Goal: Task Accomplishment & Management: Use online tool/utility

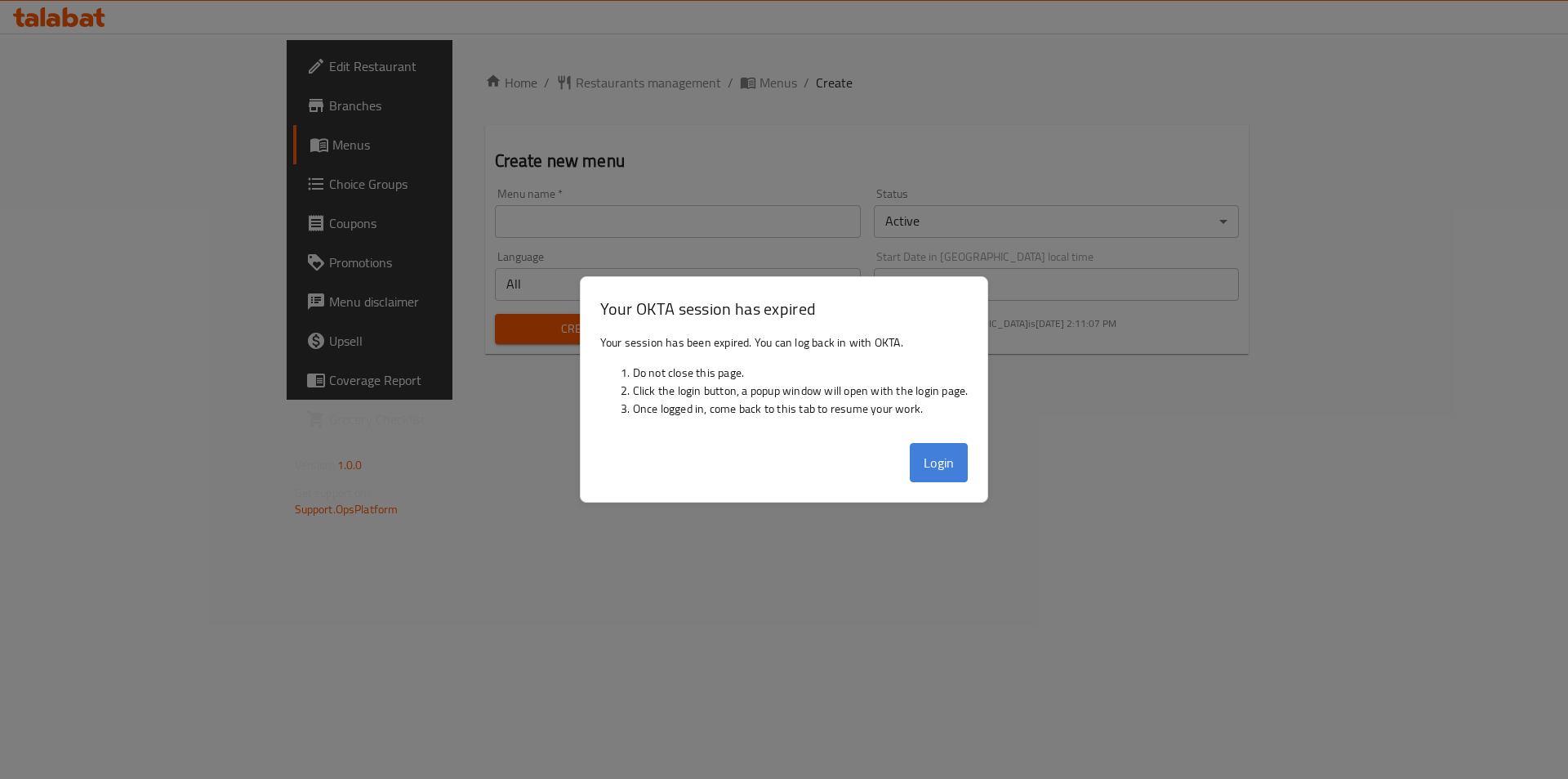
click at [929, 479] on button "Login" at bounding box center [939, 462] width 59 height 39
click at [1052, 454] on div at bounding box center [784, 390] width 1568 height 779
click at [886, 464] on div "Login" at bounding box center [784, 469] width 407 height 65
click at [946, 466] on button "Login" at bounding box center [939, 462] width 59 height 39
click at [498, 531] on div at bounding box center [784, 390] width 1568 height 779
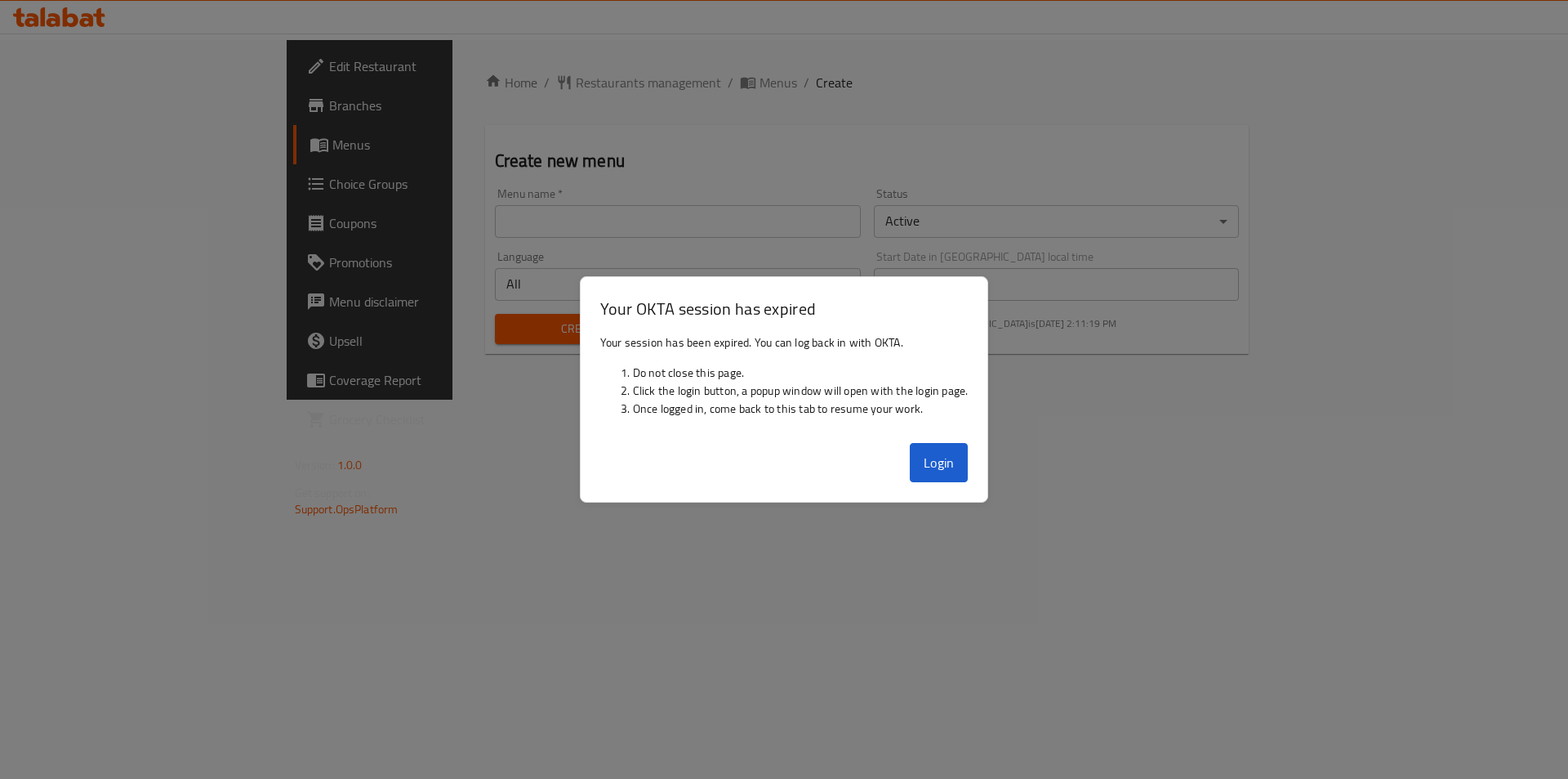
click at [761, 502] on div "Your OKTA session has expired Your session has been expired. You can log back i…" at bounding box center [784, 389] width 409 height 226
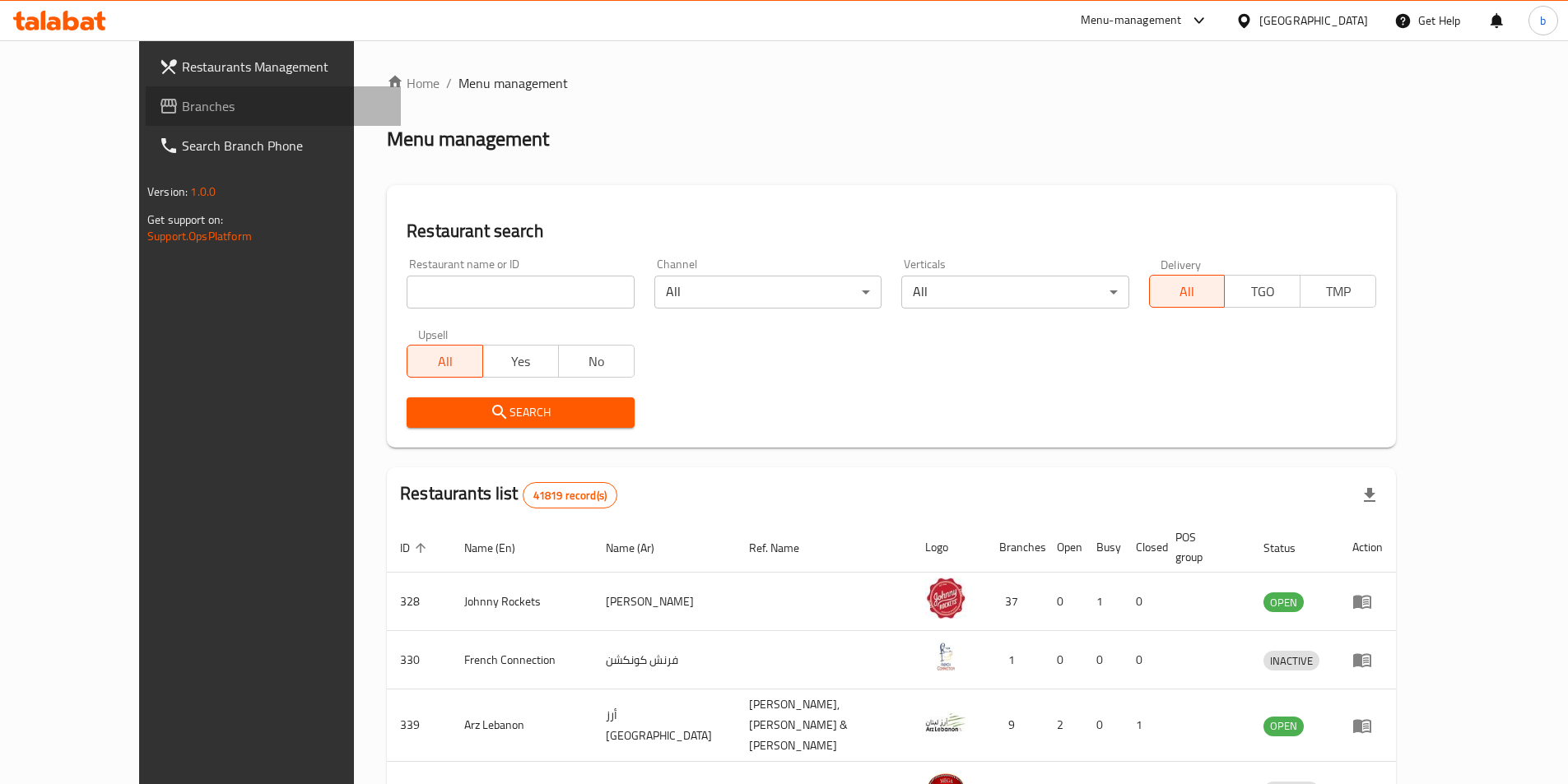
click at [182, 97] on span "Branches" at bounding box center [284, 106] width 206 height 20
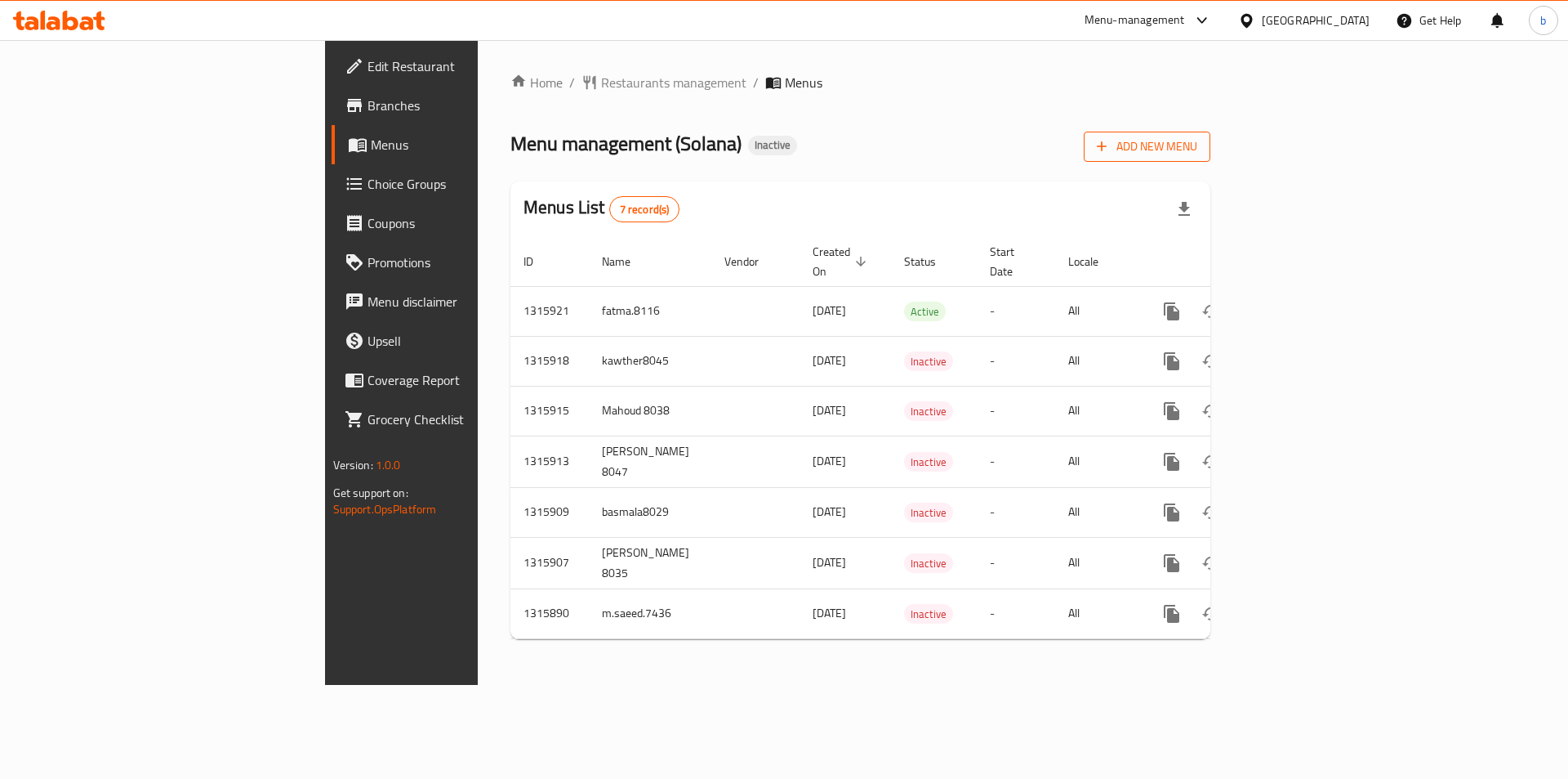
click at [1198, 151] on span "Add New Menu" at bounding box center [1147, 146] width 101 height 21
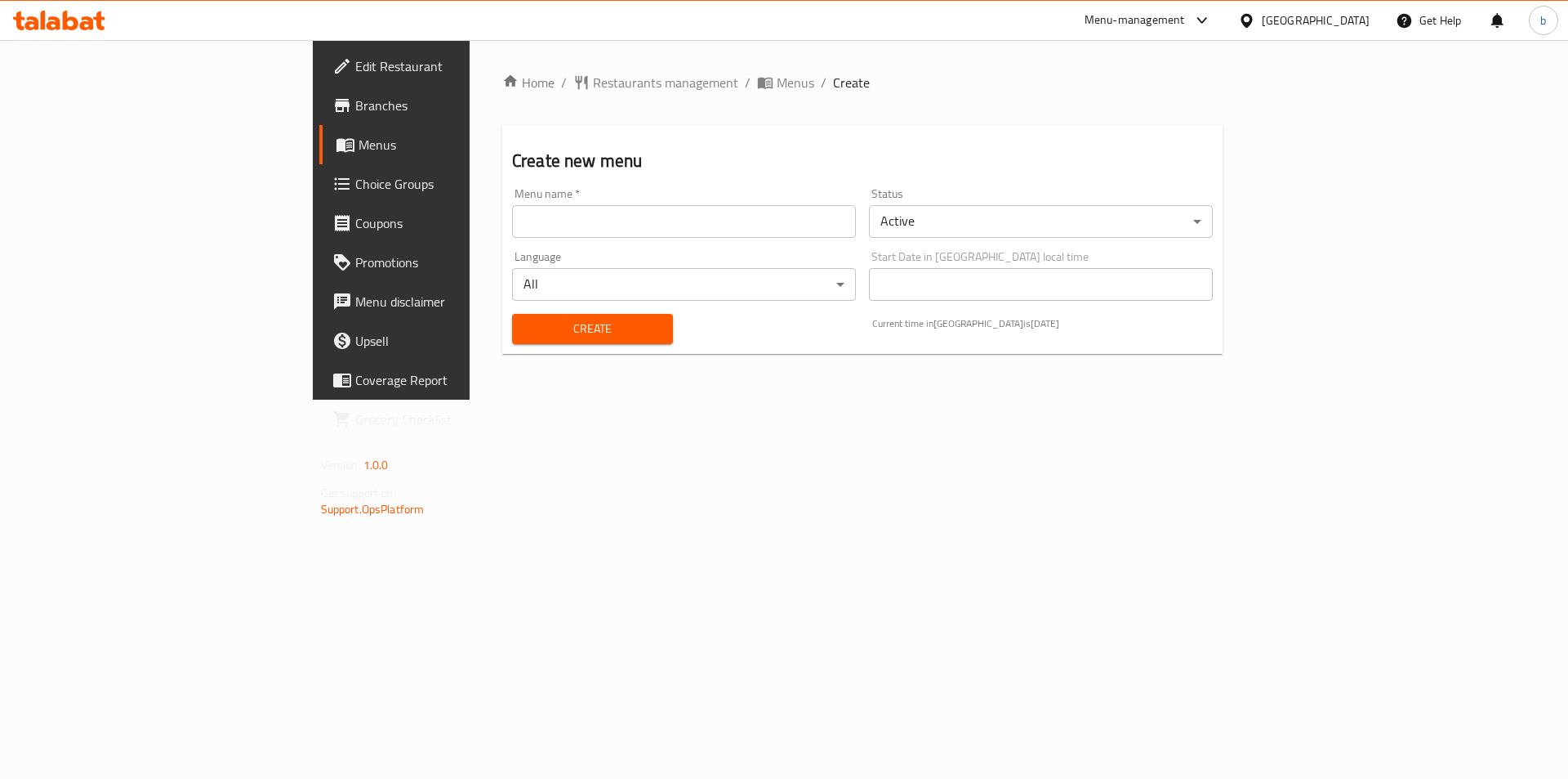
click at [756, 232] on input "text" at bounding box center [683, 222] width 344 height 33
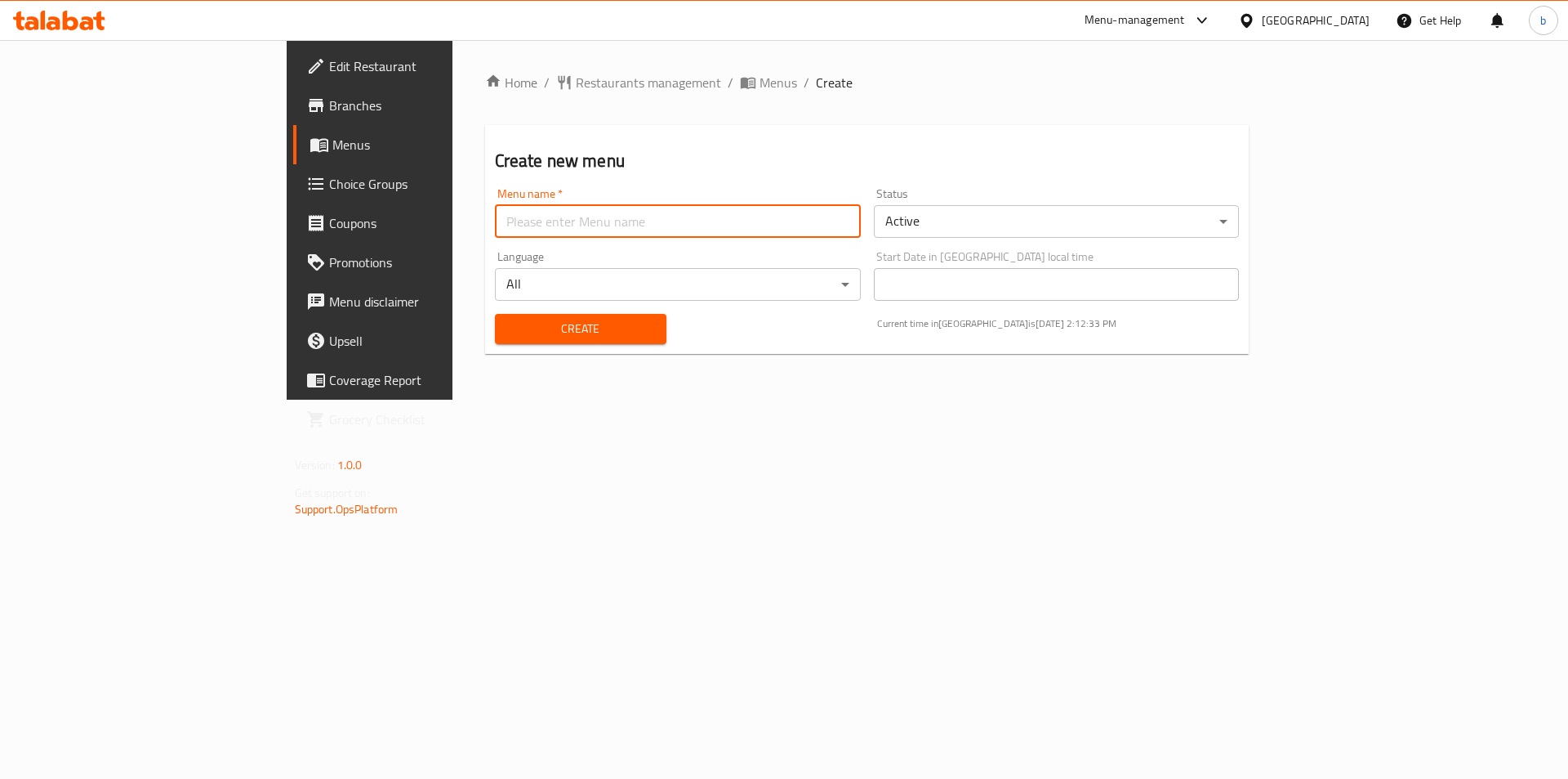
type input "bassma 8032"
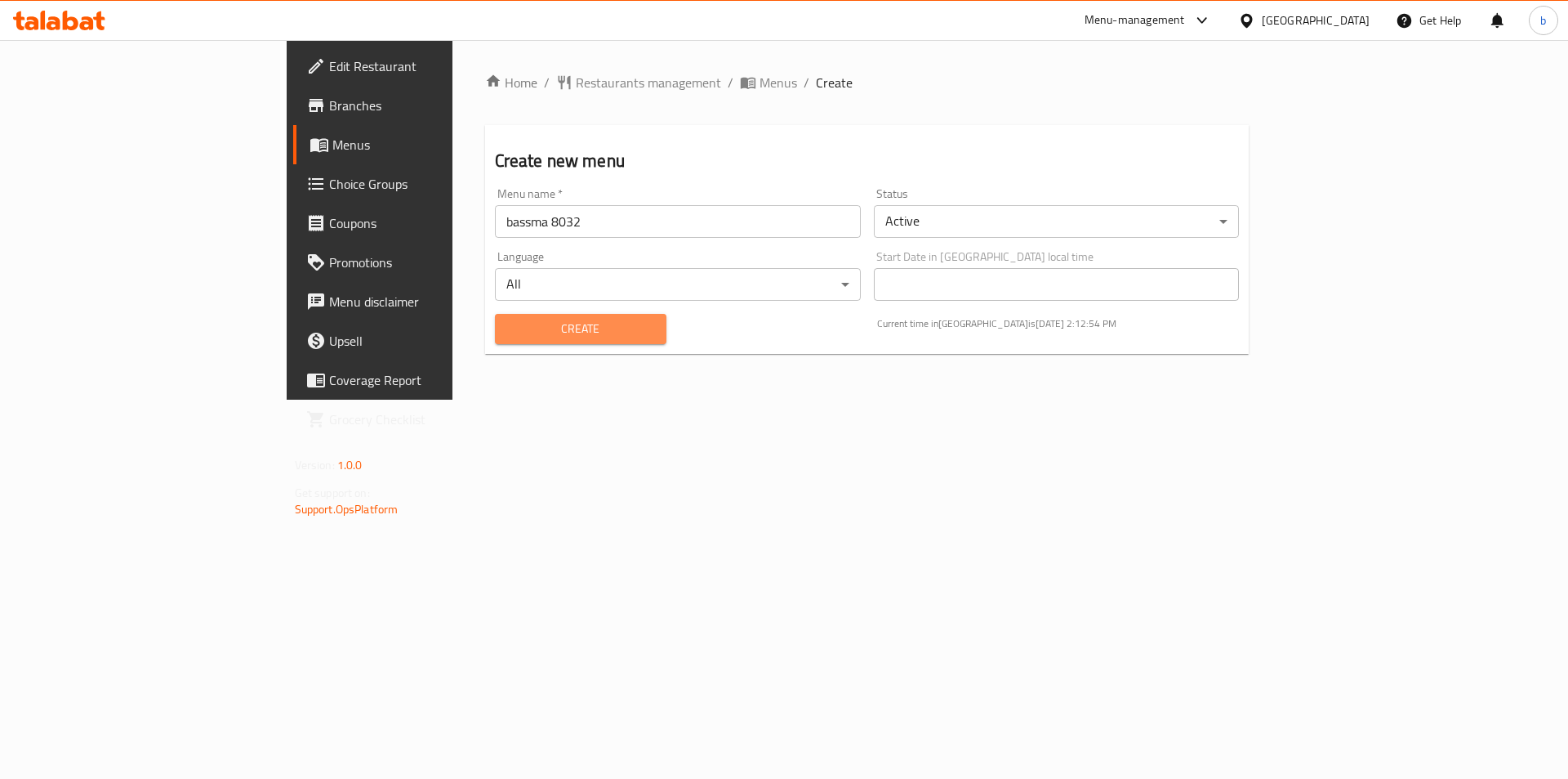
click at [508, 324] on span "Create" at bounding box center [581, 329] width 145 height 21
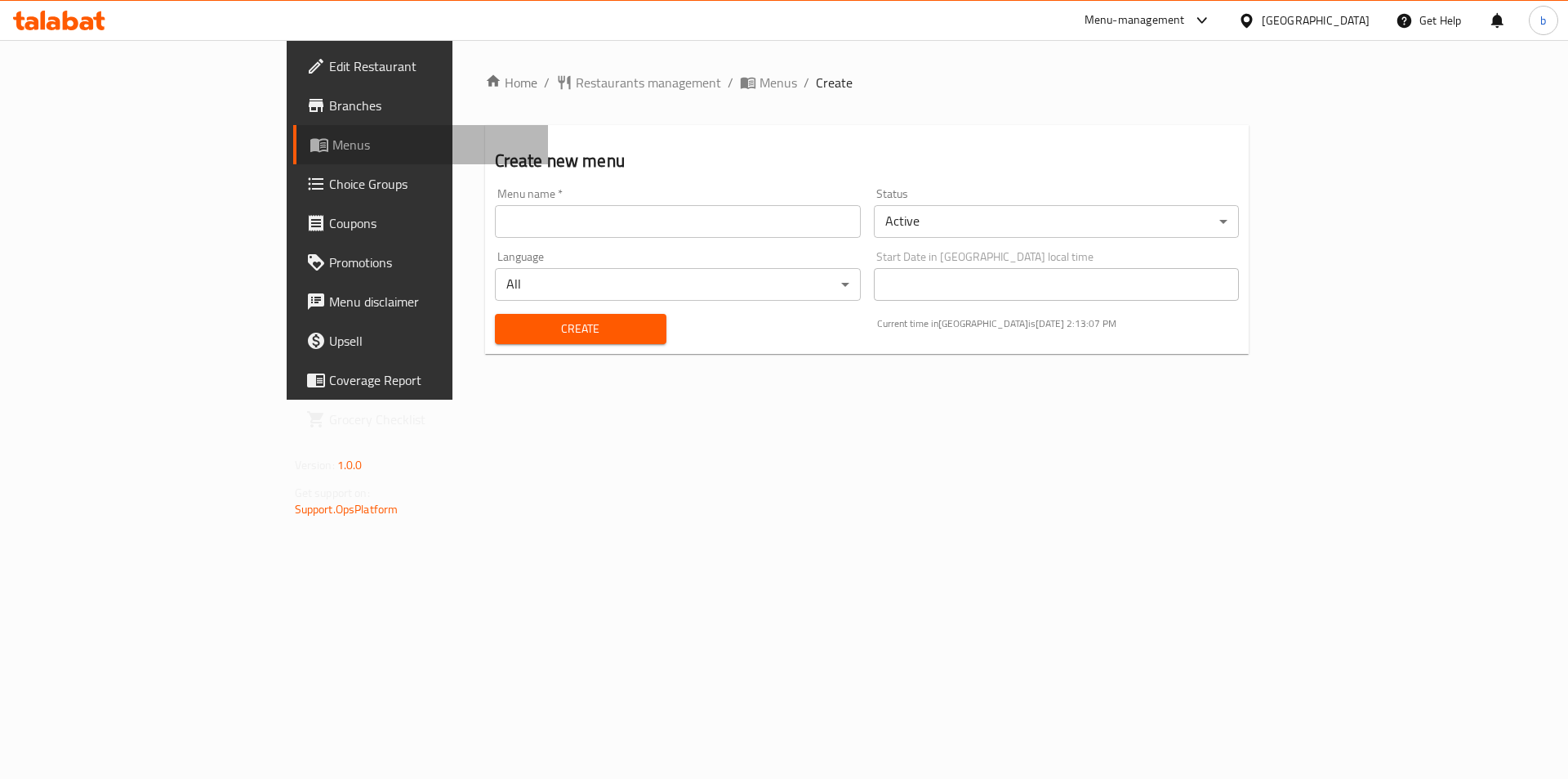
click at [293, 161] on link "Menus" at bounding box center [421, 144] width 256 height 39
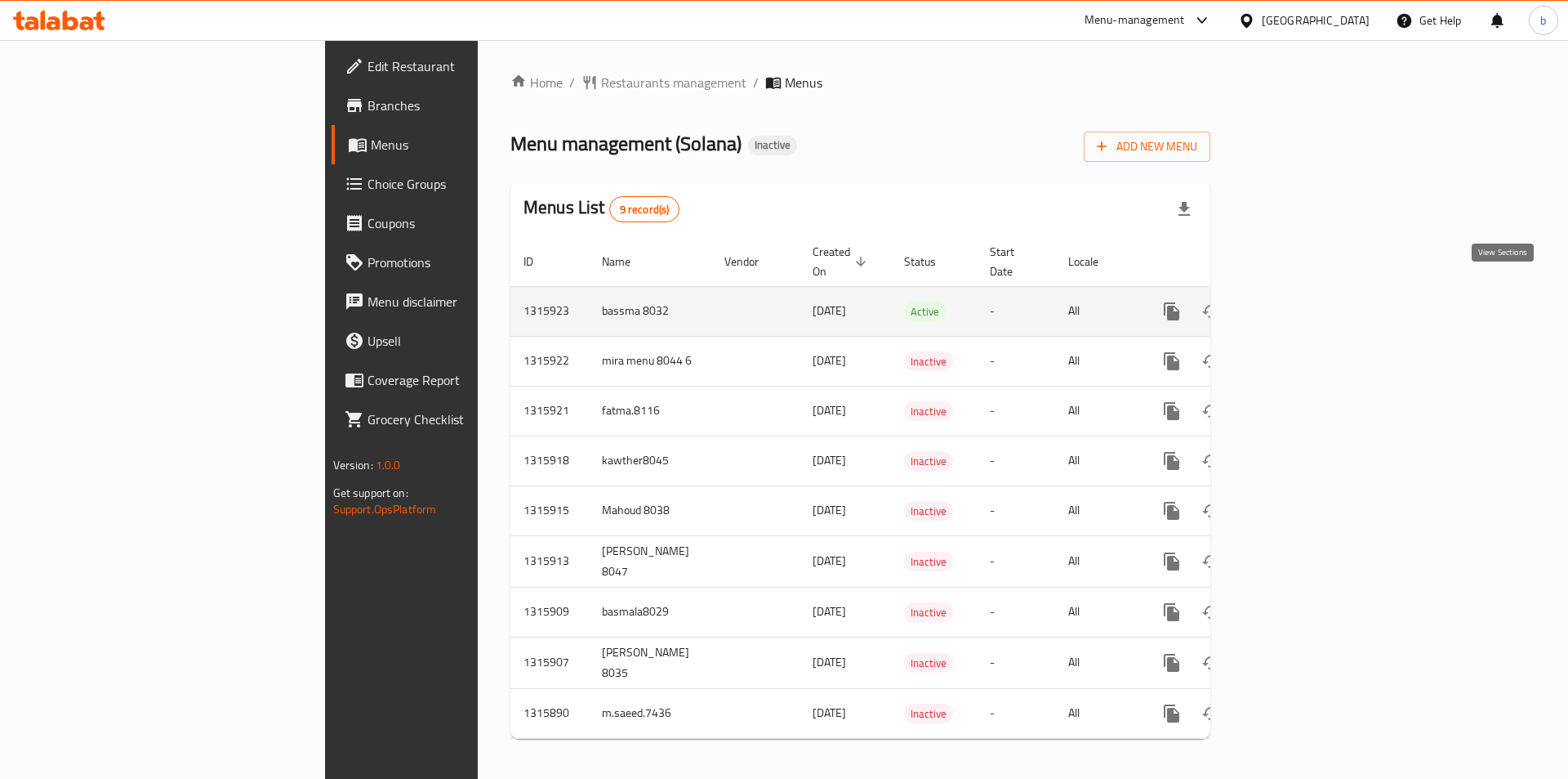
click at [1299, 301] on icon "enhanced table" at bounding box center [1290, 311] width 20 height 20
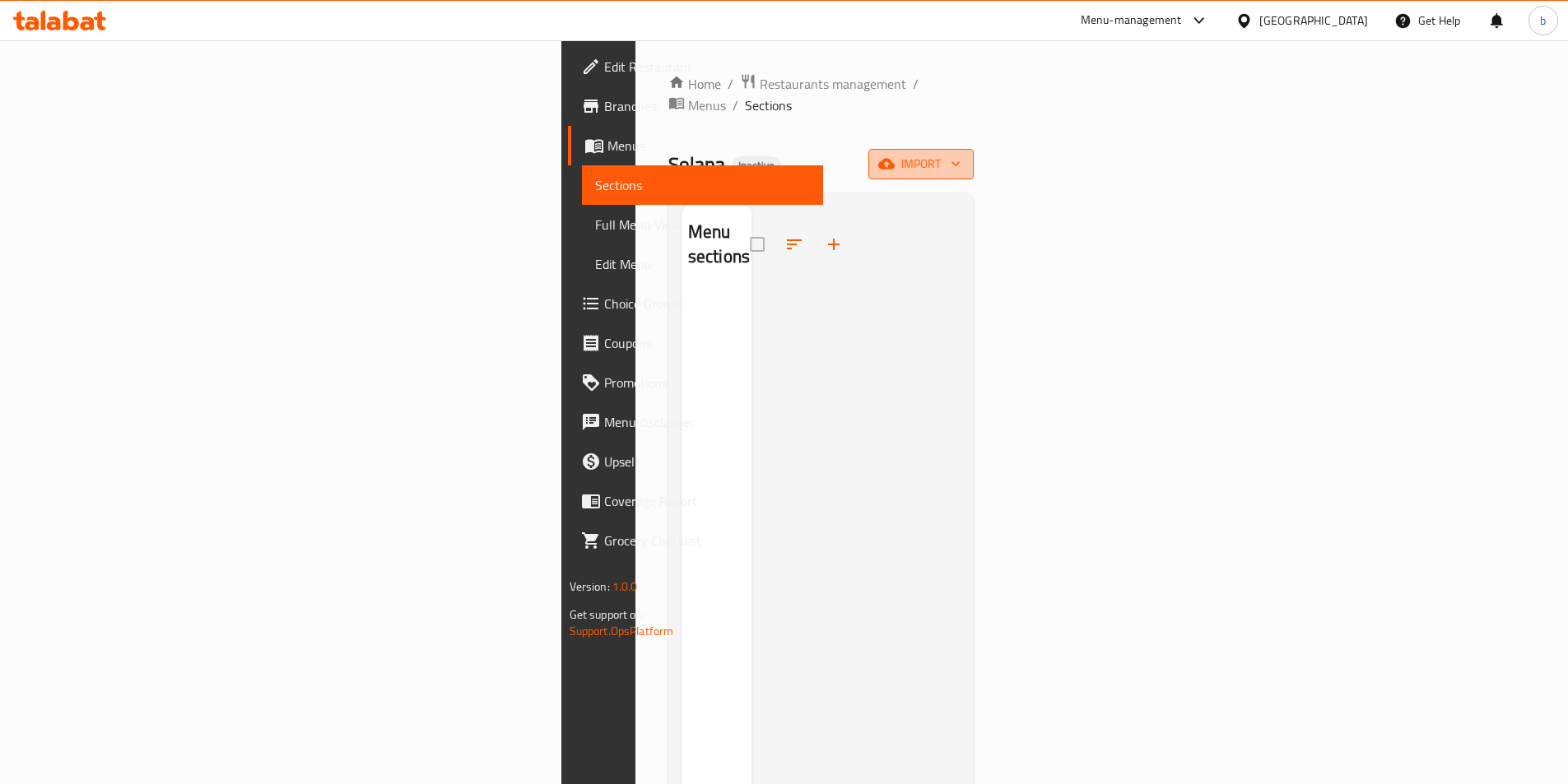
click at [961, 154] on span "import" at bounding box center [921, 164] width 79 height 21
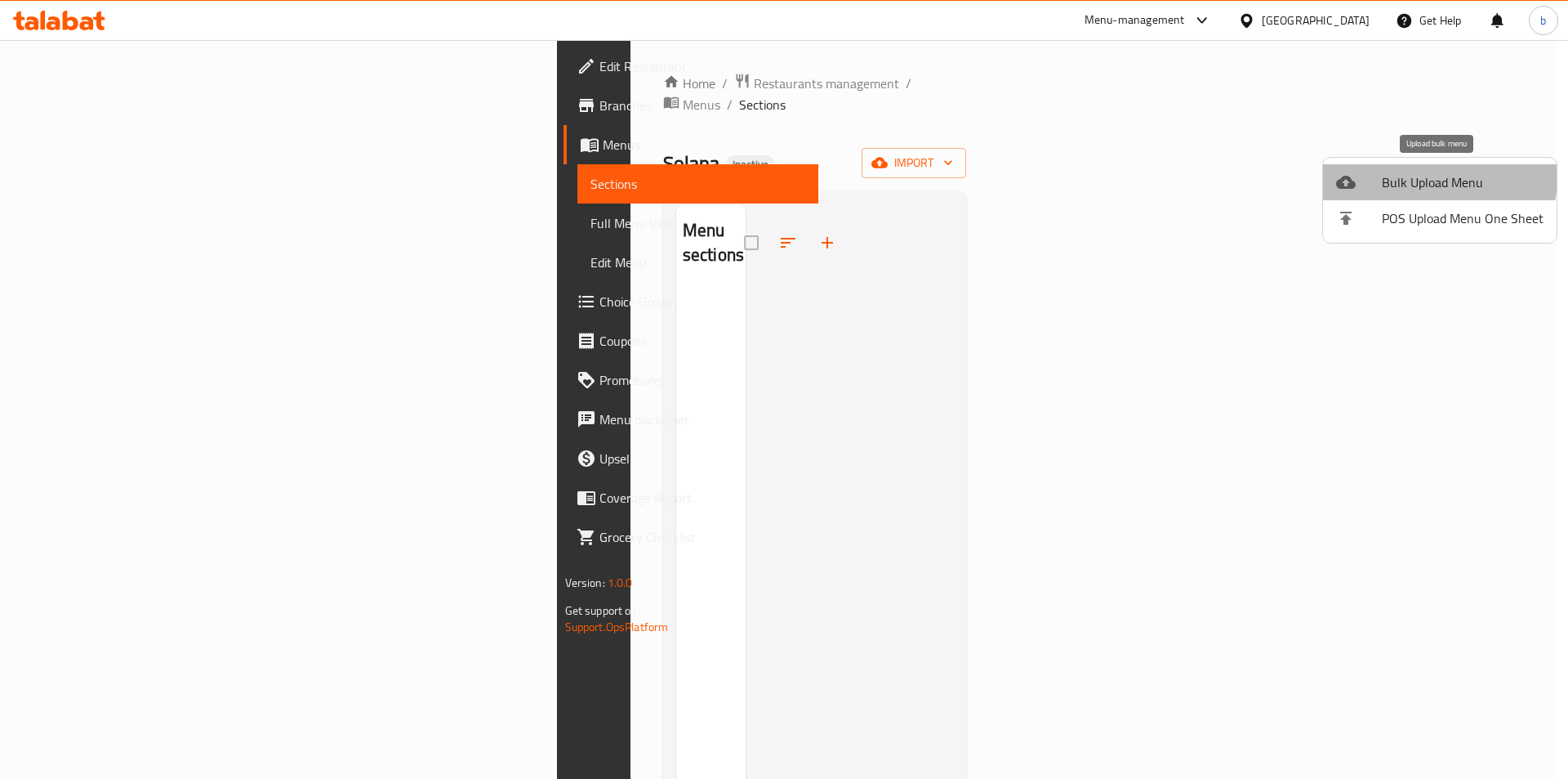
click at [1437, 177] on span "Bulk Upload Menu" at bounding box center [1463, 182] width 162 height 20
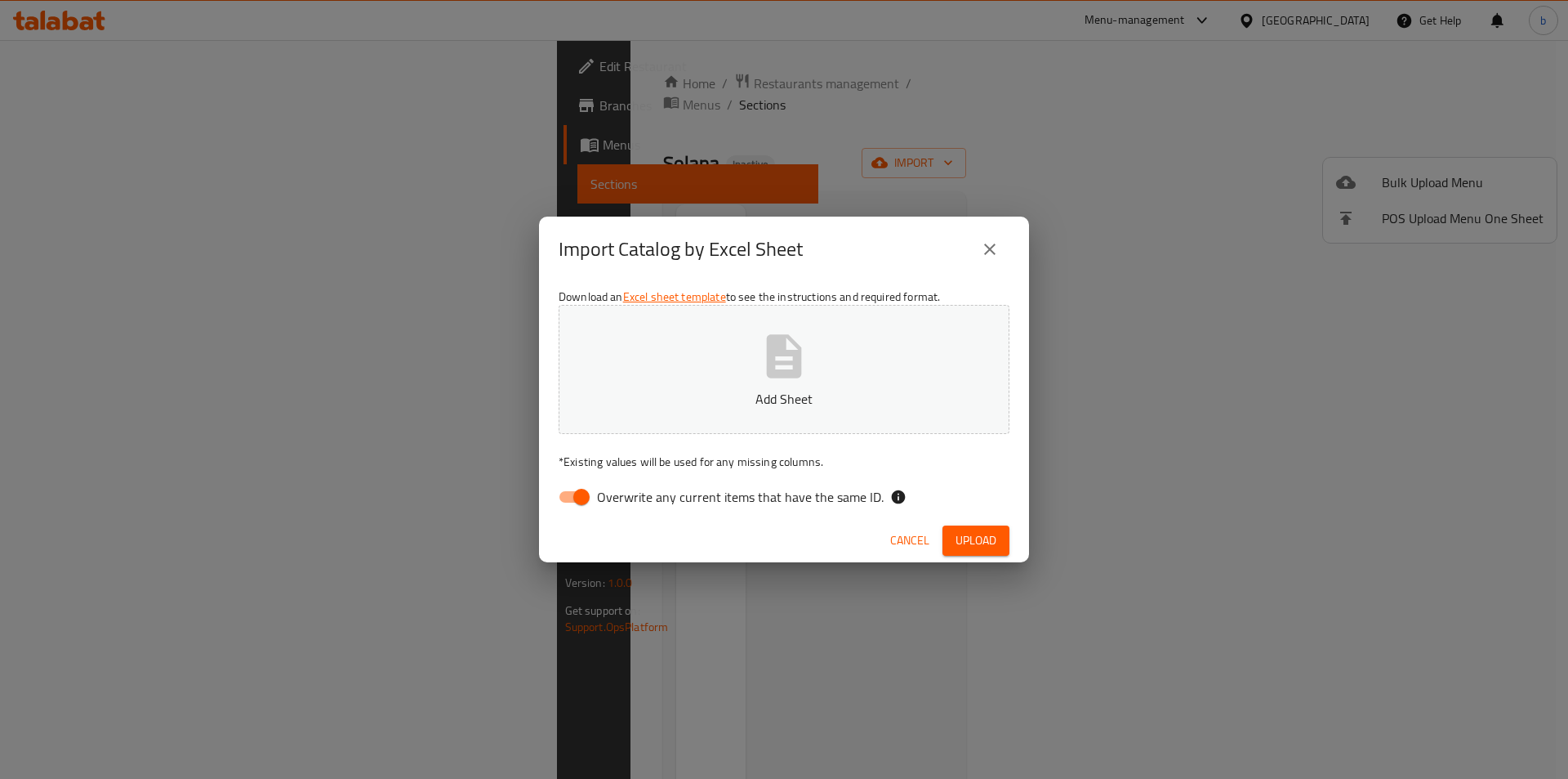
click at [571, 492] on input "Overwrite any current items that have the same ID." at bounding box center [582, 497] width 93 height 31
checkbox input "false"
click at [763, 378] on icon "button" at bounding box center [784, 357] width 53 height 53
click at [974, 547] on span "Upload" at bounding box center [975, 540] width 41 height 21
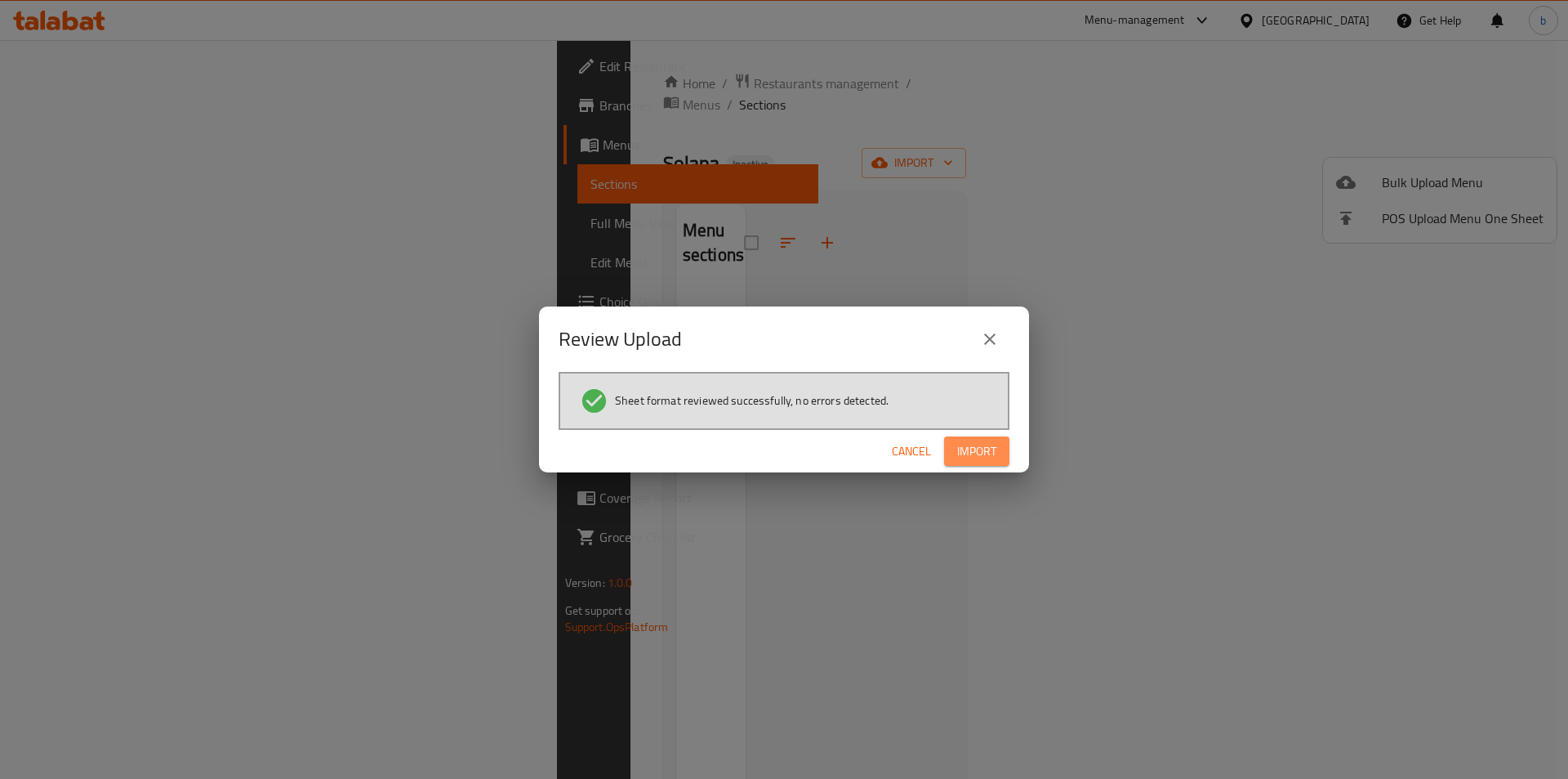
click at [979, 449] on span "Import" at bounding box center [976, 451] width 39 height 21
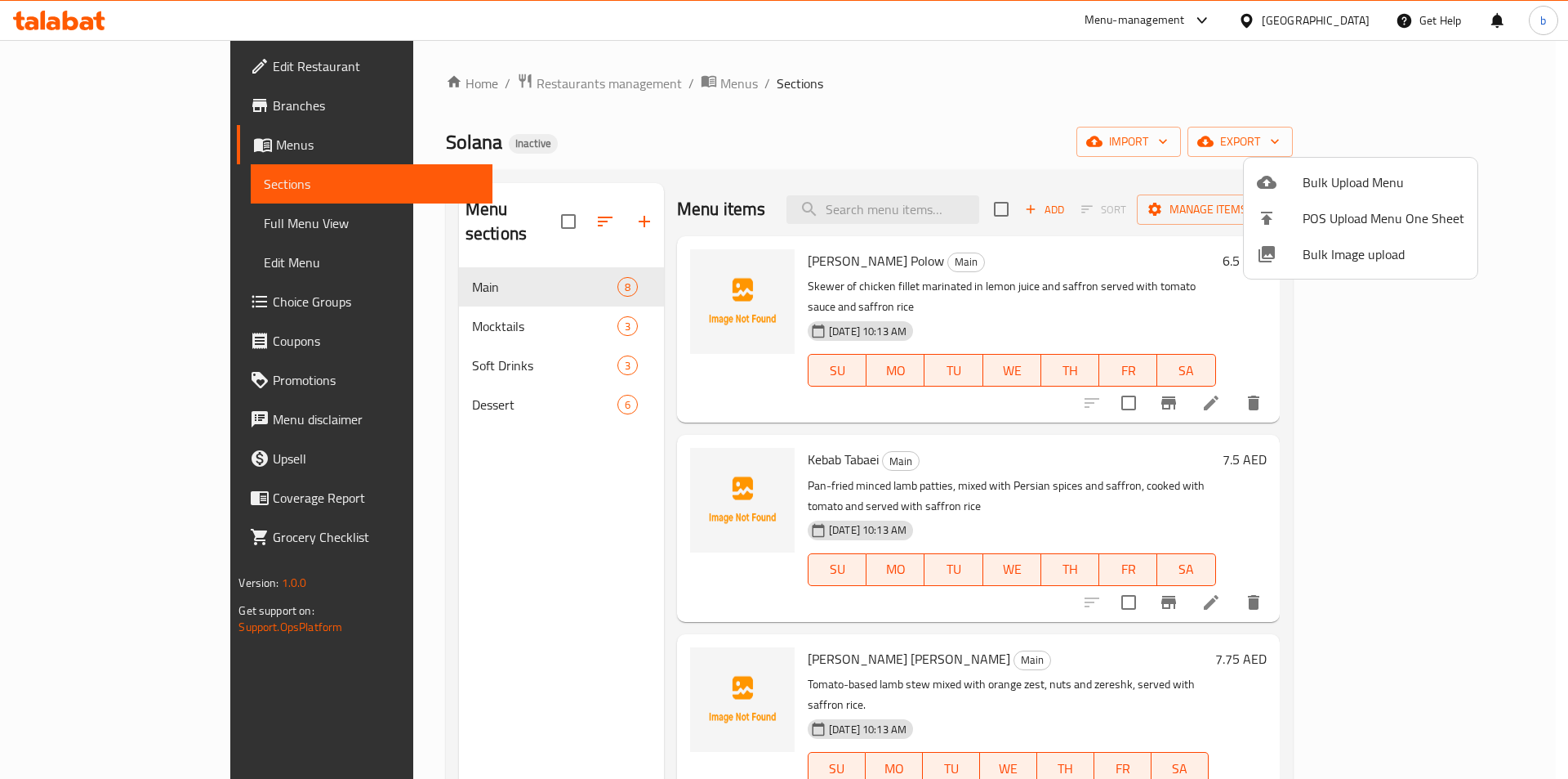
click at [61, 231] on div at bounding box center [784, 390] width 1568 height 779
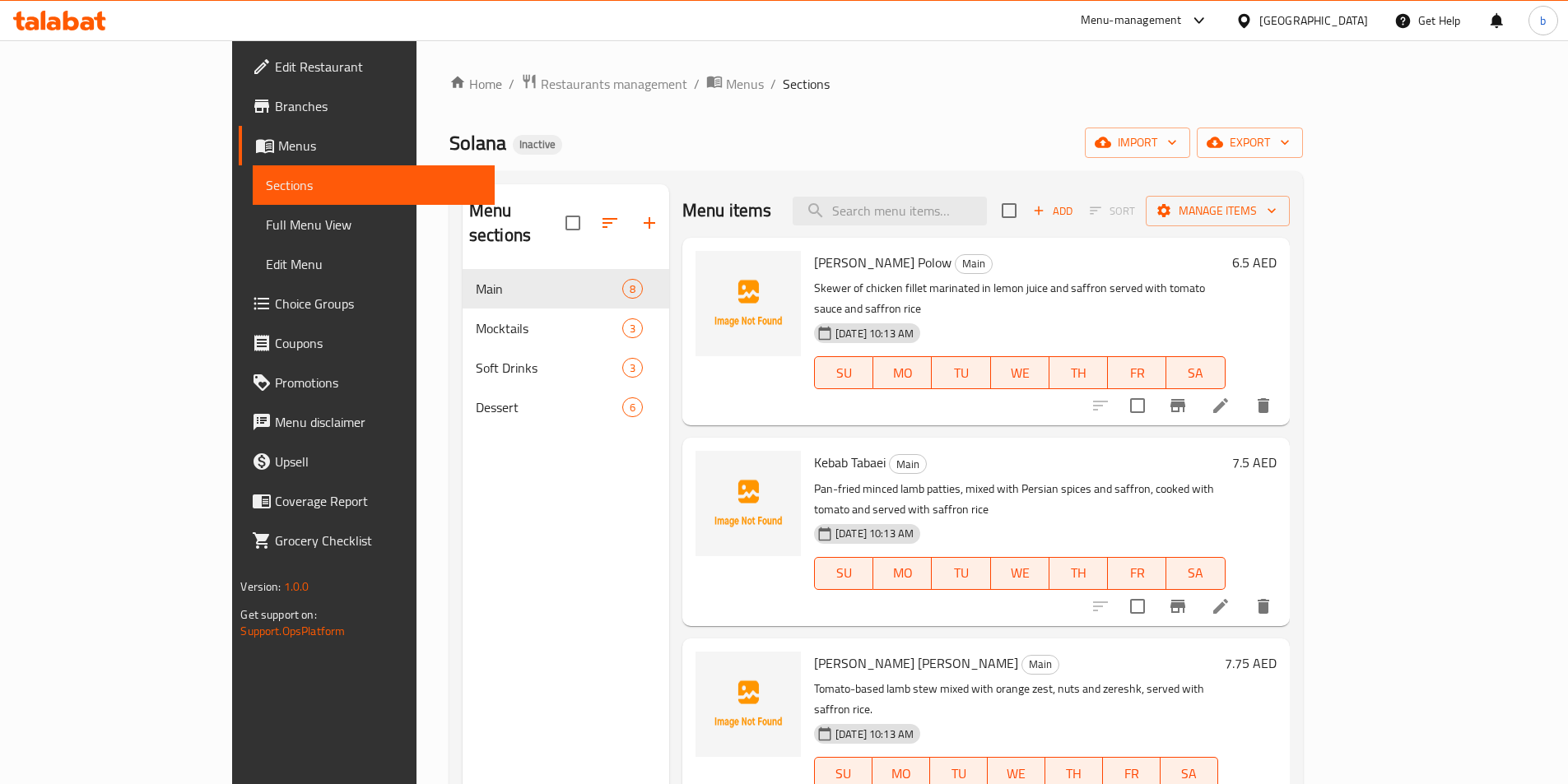
click at [266, 222] on span "Full Menu View" at bounding box center [373, 225] width 215 height 20
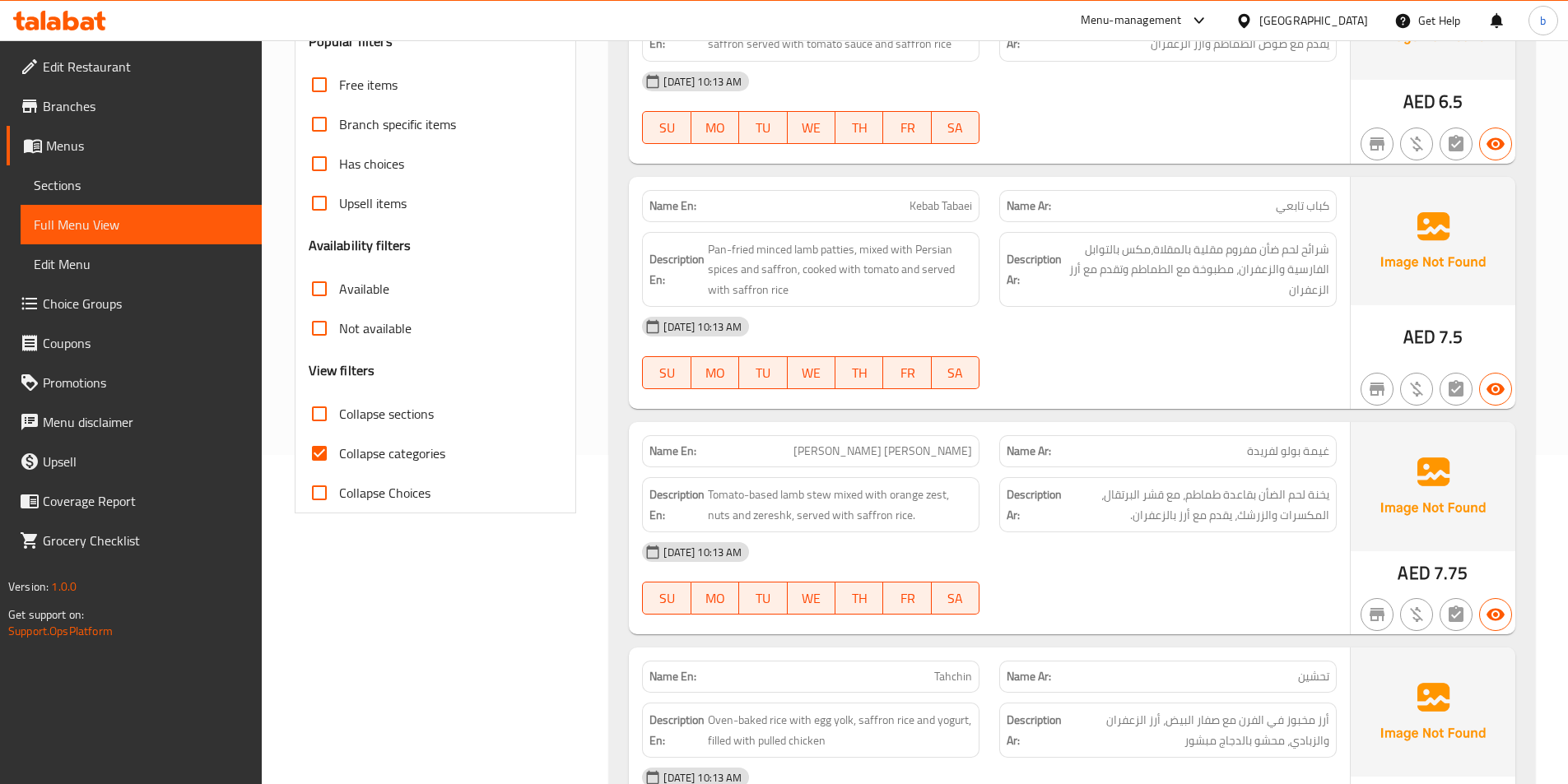
scroll to position [658, 0]
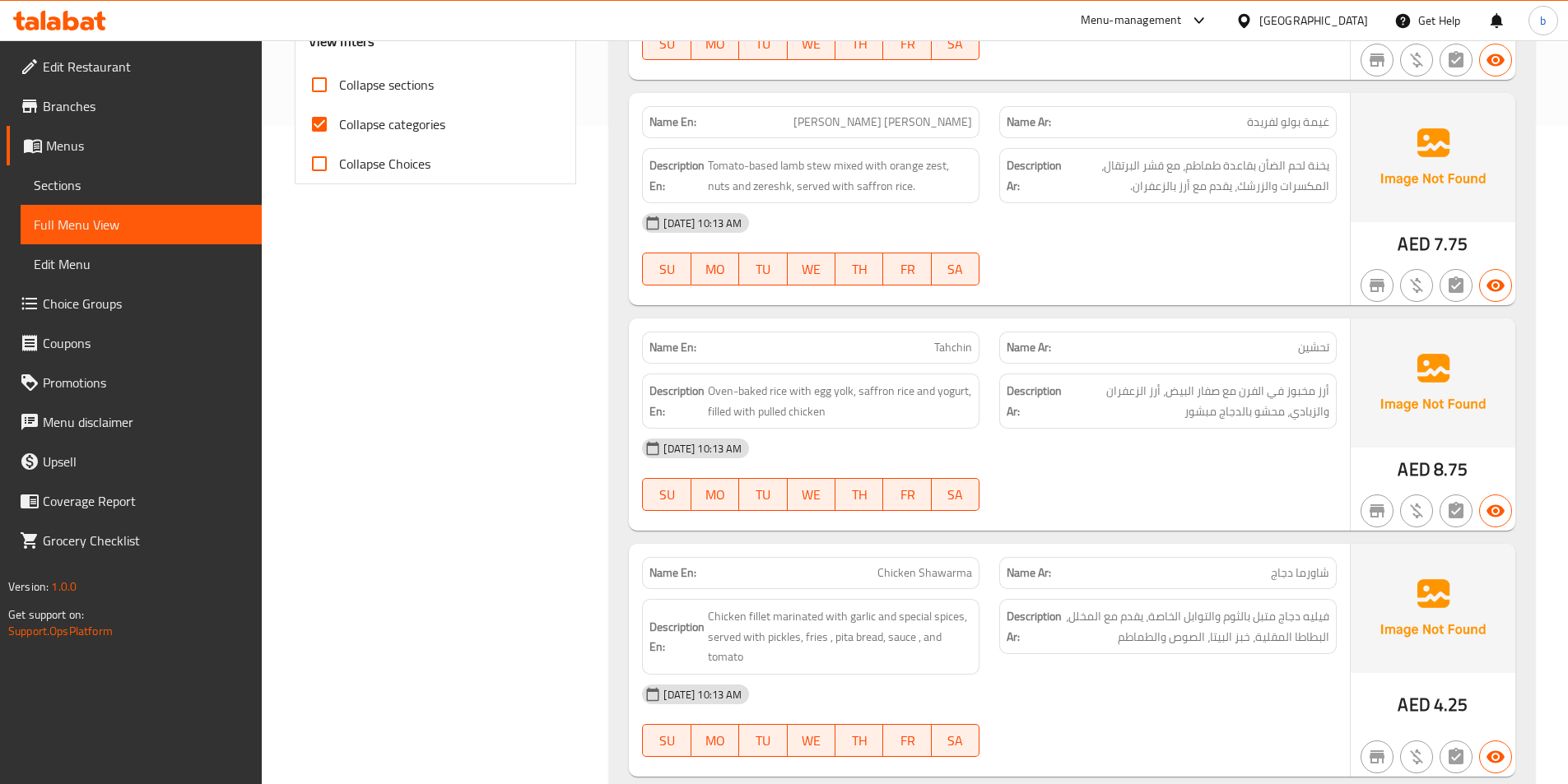
click at [325, 121] on input "Collapse categories" at bounding box center [319, 123] width 39 height 39
checkbox input "false"
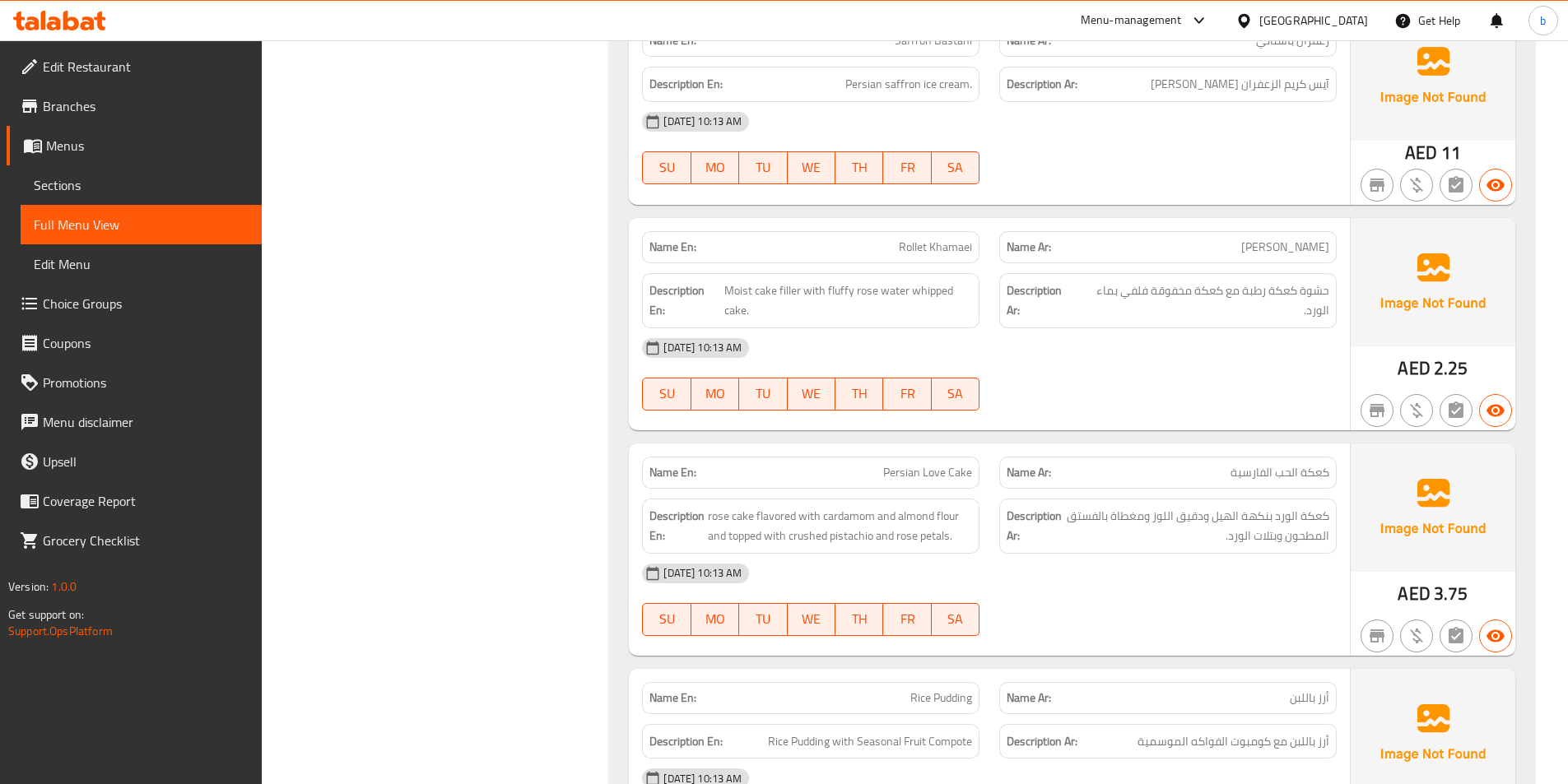
scroll to position [3787, 0]
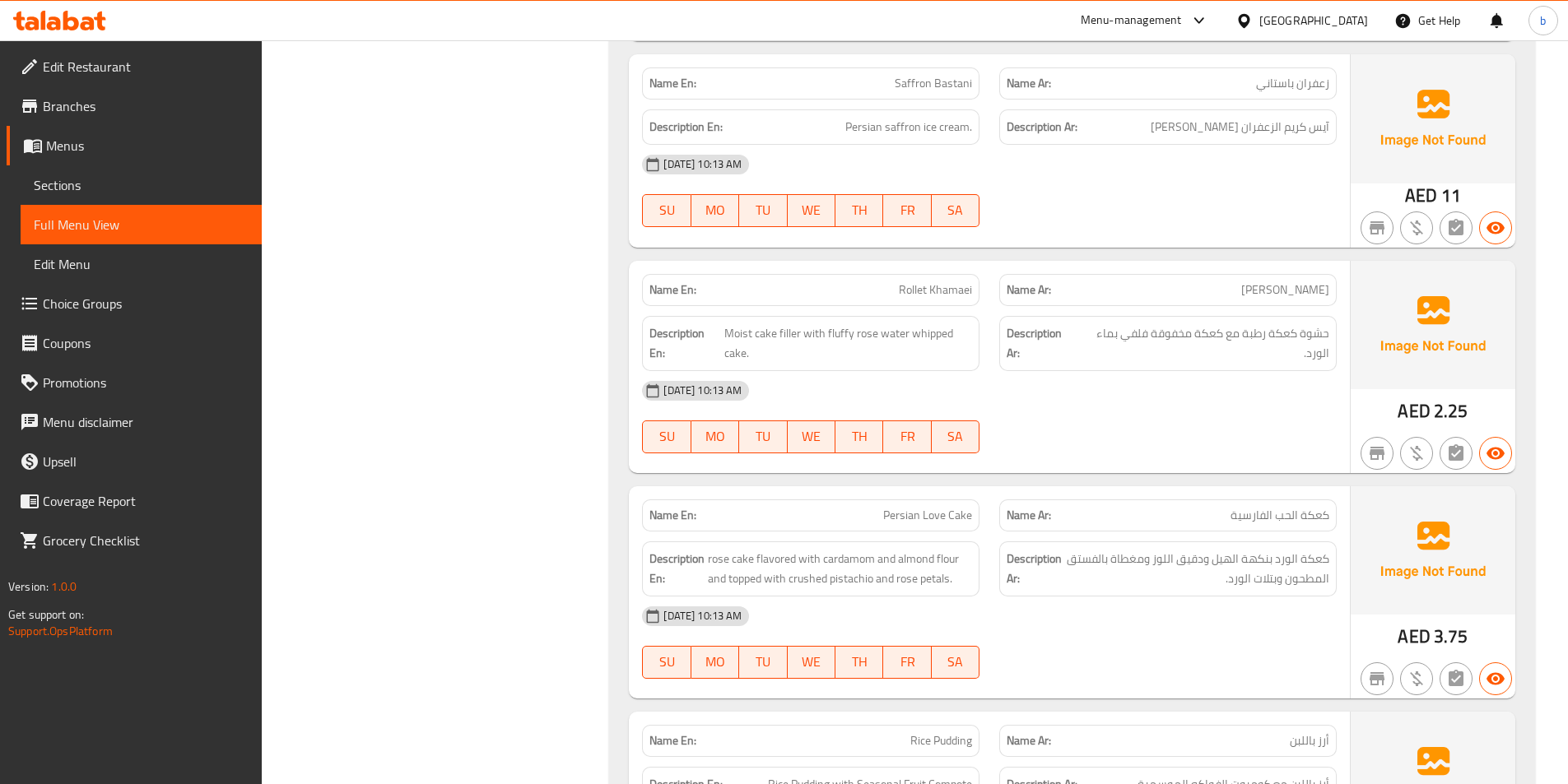
click at [59, 30] on div at bounding box center [59, 21] width 93 height 20
